Goal: Task Accomplishment & Management: Complete application form

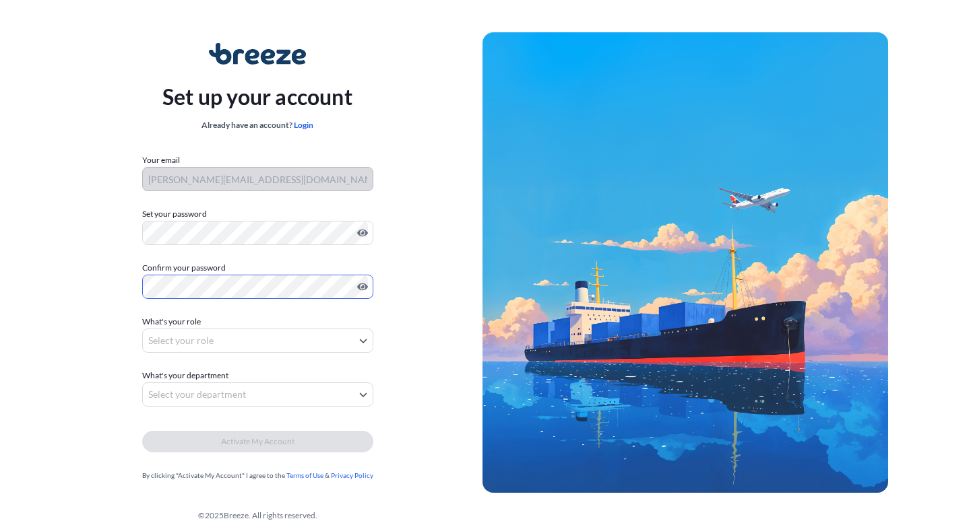
click at [205, 350] on body "Set up your account Already have an account? Login Your email [PERSON_NAME][EMA…" at bounding box center [482, 269] width 965 height 539
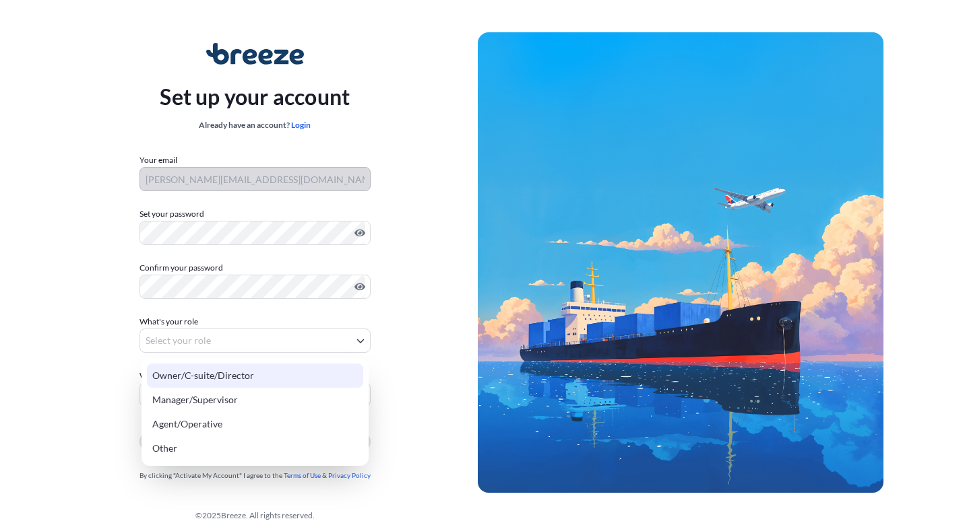
click at [202, 375] on div "Owner/C-suite/Director" at bounding box center [255, 376] width 216 height 24
select select "owner/c-suite/director"
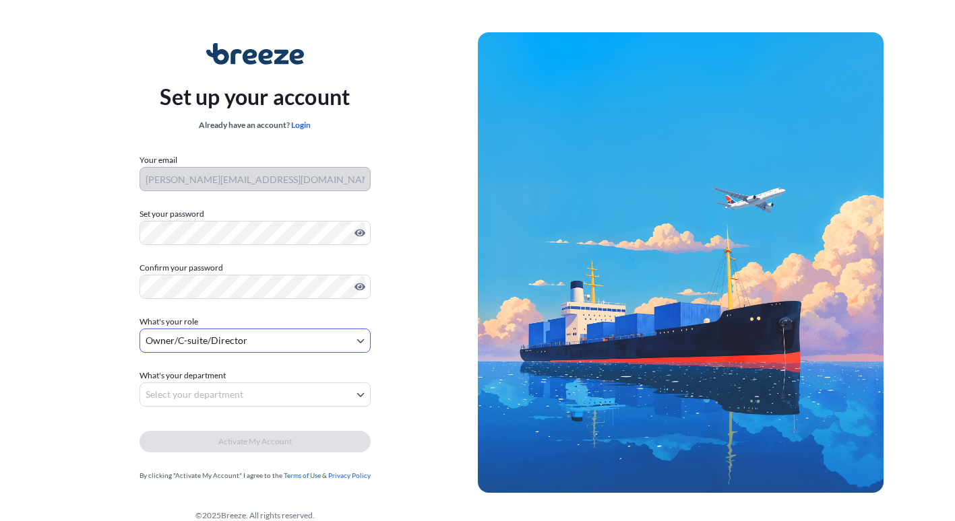
click at [199, 394] on body "Set up your account Already have an account? Login Your email [PERSON_NAME][EMA…" at bounding box center [477, 269] width 955 height 539
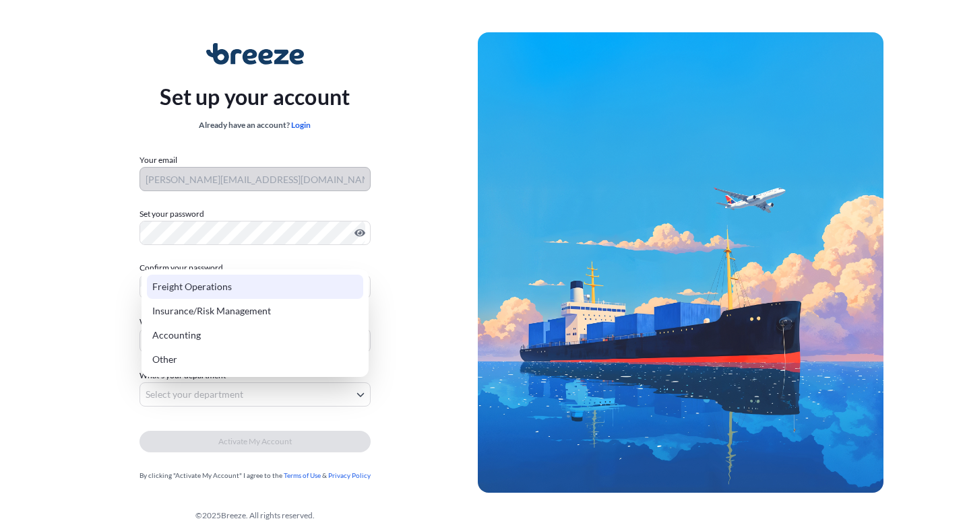
click at [198, 283] on div "Freight Operations" at bounding box center [255, 287] width 216 height 24
select select "freight operations"
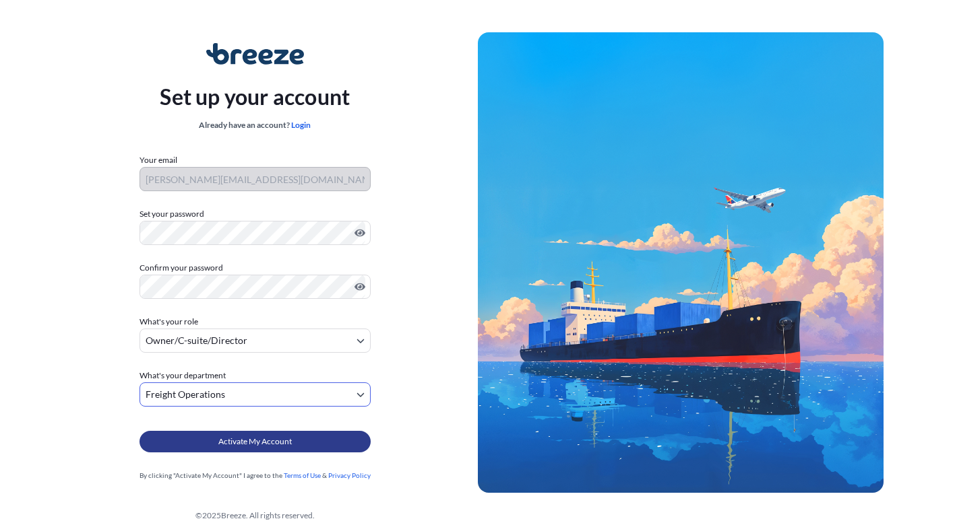
click at [209, 443] on button "Activate My Account" at bounding box center [254, 442] width 231 height 22
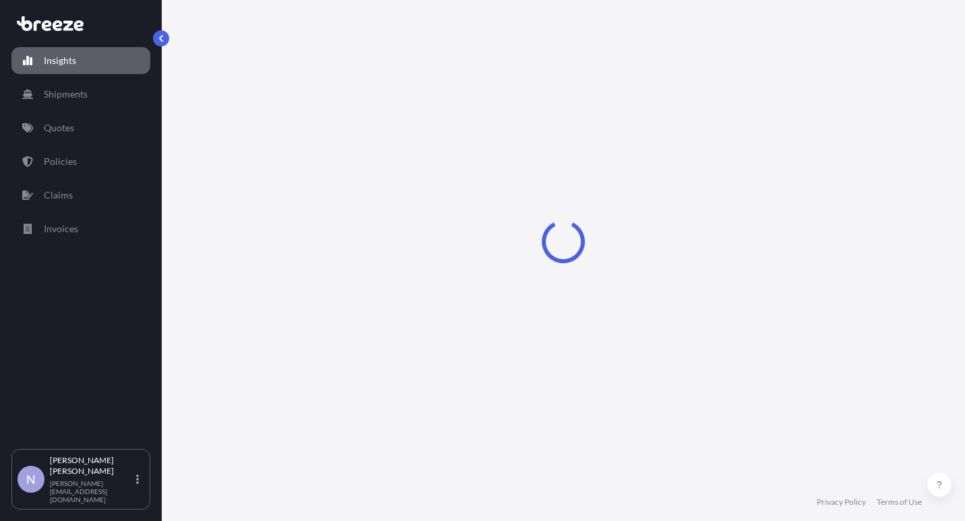
select select "2025"
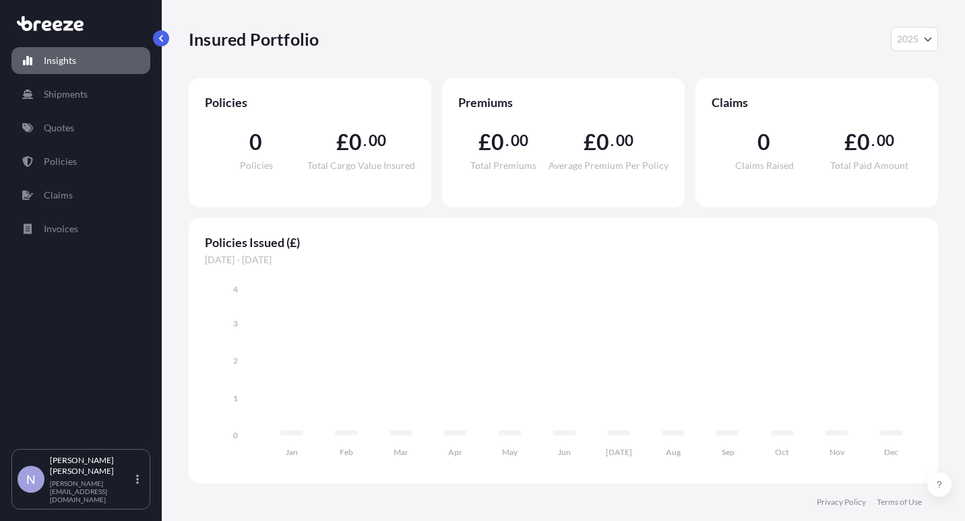
click at [222, 24] on div "Insured Portfolio 2025 2025 2024 2023 2022" at bounding box center [563, 39] width 749 height 78
